Goal: Check status: Check status

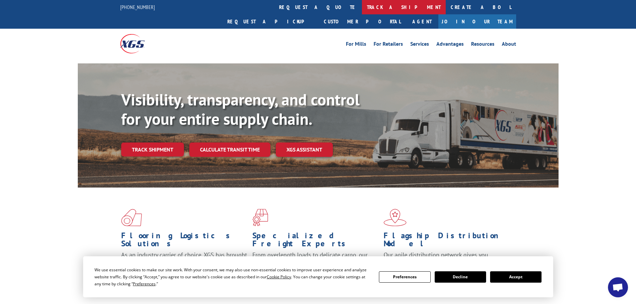
click at [362, 7] on link "track a shipment" at bounding box center [404, 7] width 84 height 14
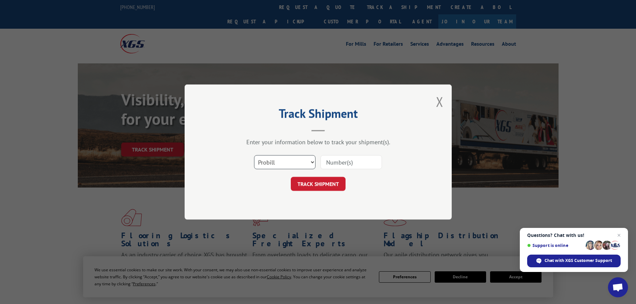
click at [308, 160] on select "Select category... Probill BOL PO" at bounding box center [284, 162] width 61 height 14
select select "bol"
click at [254, 155] on select "Select category... Probill BOL PO" at bounding box center [284, 162] width 61 height 14
click at [350, 158] on input at bounding box center [351, 162] width 61 height 14
type input "3165613"
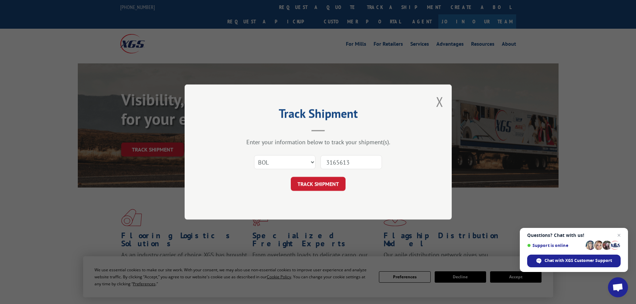
click at [322, 184] on button "TRACK SHIPMENT" at bounding box center [318, 184] width 55 height 14
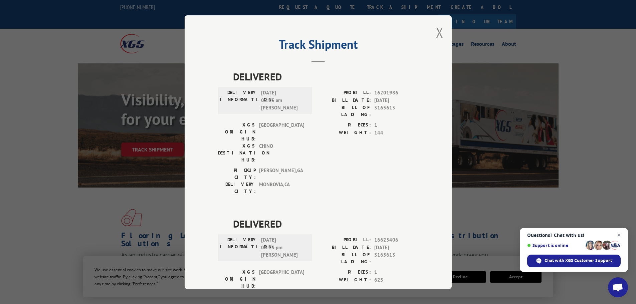
click at [620, 235] on span "Close chat" at bounding box center [619, 235] width 8 height 8
